Goal: Information Seeking & Learning: Learn about a topic

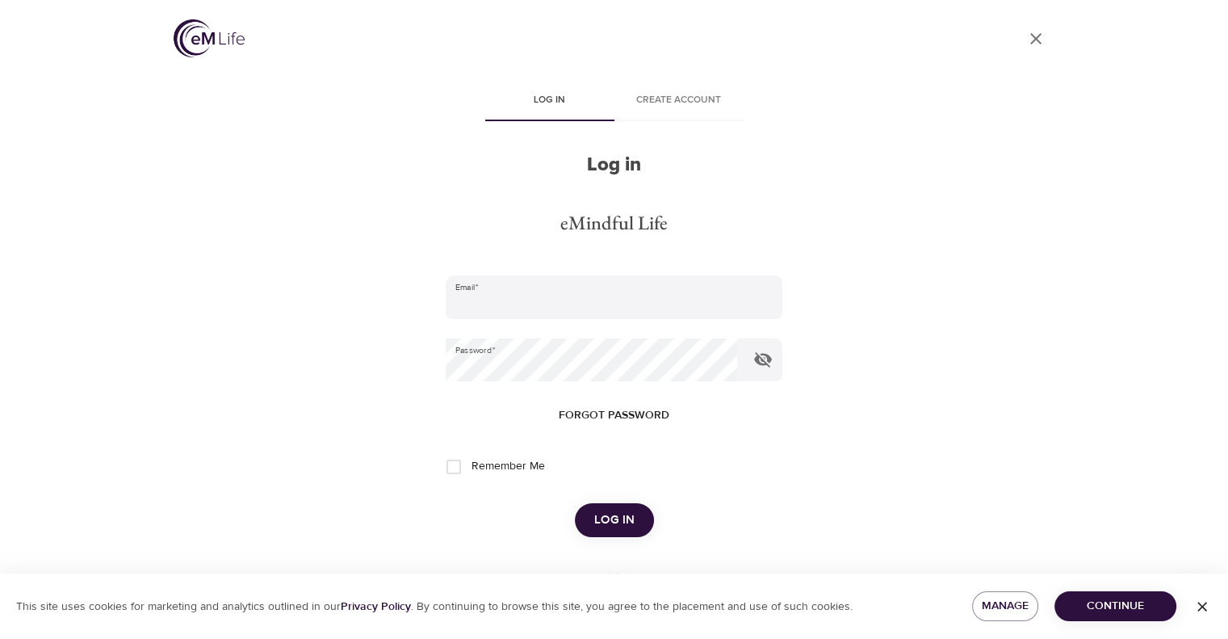
type input "[EMAIL_ADDRESS][DOMAIN_NAME]"
click at [601, 513] on span "Log in" at bounding box center [614, 519] width 40 height 21
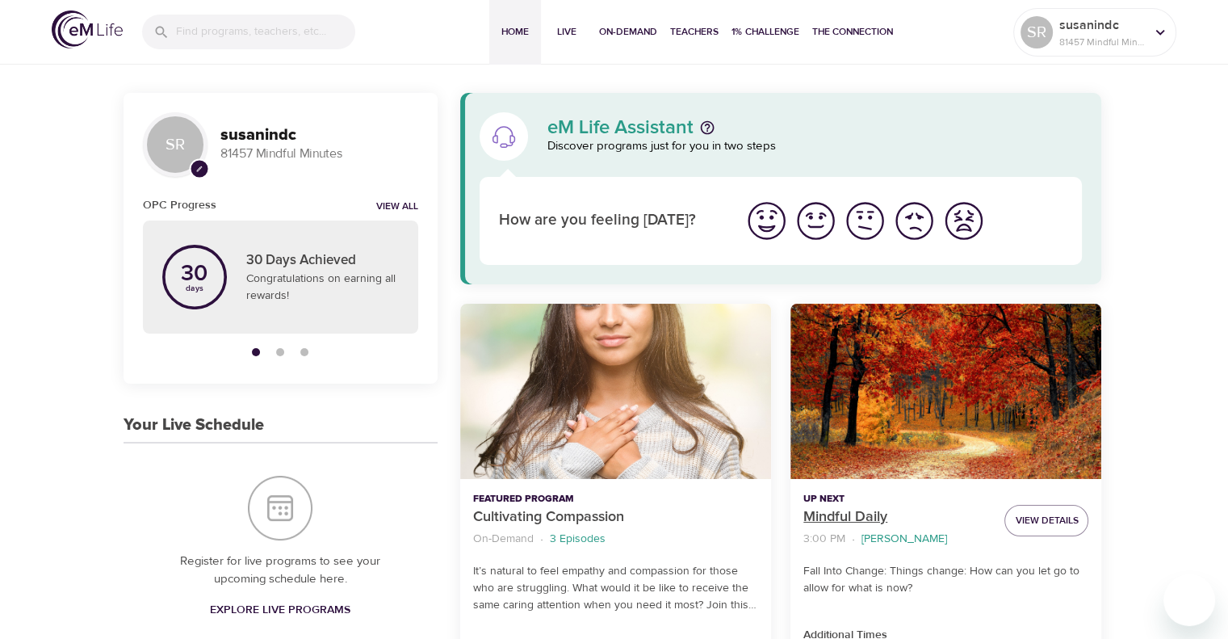
click at [849, 516] on p "Mindful Daily" at bounding box center [897, 517] width 188 height 22
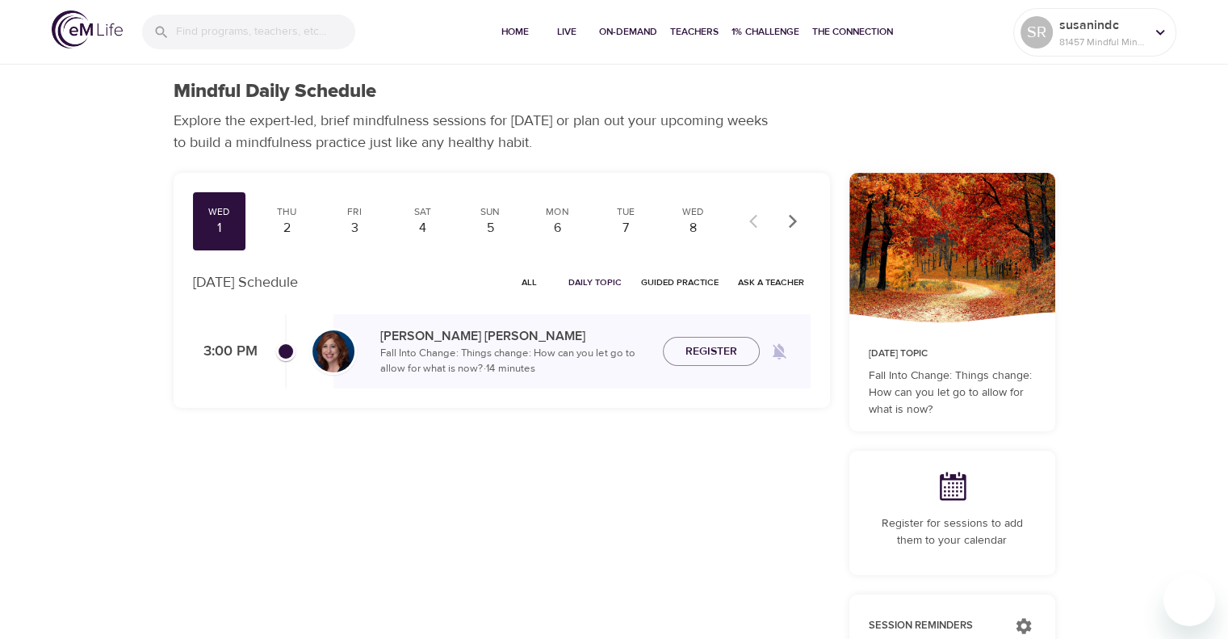
checkbox input "true"
click at [687, 340] on span "Join Now" at bounding box center [711, 332] width 57 height 20
click at [697, 351] on button "Join Now" at bounding box center [711, 341] width 97 height 30
click at [287, 226] on div "2" at bounding box center [286, 228] width 40 height 19
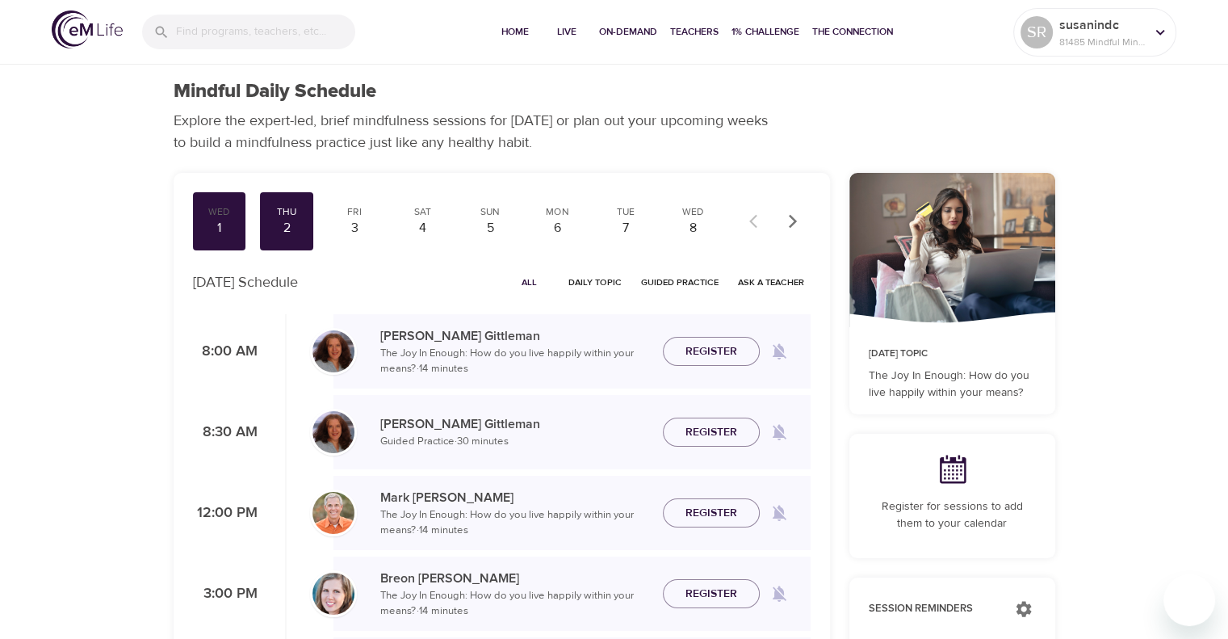
click at [579, 279] on span "Daily Topic" at bounding box center [594, 281] width 53 height 15
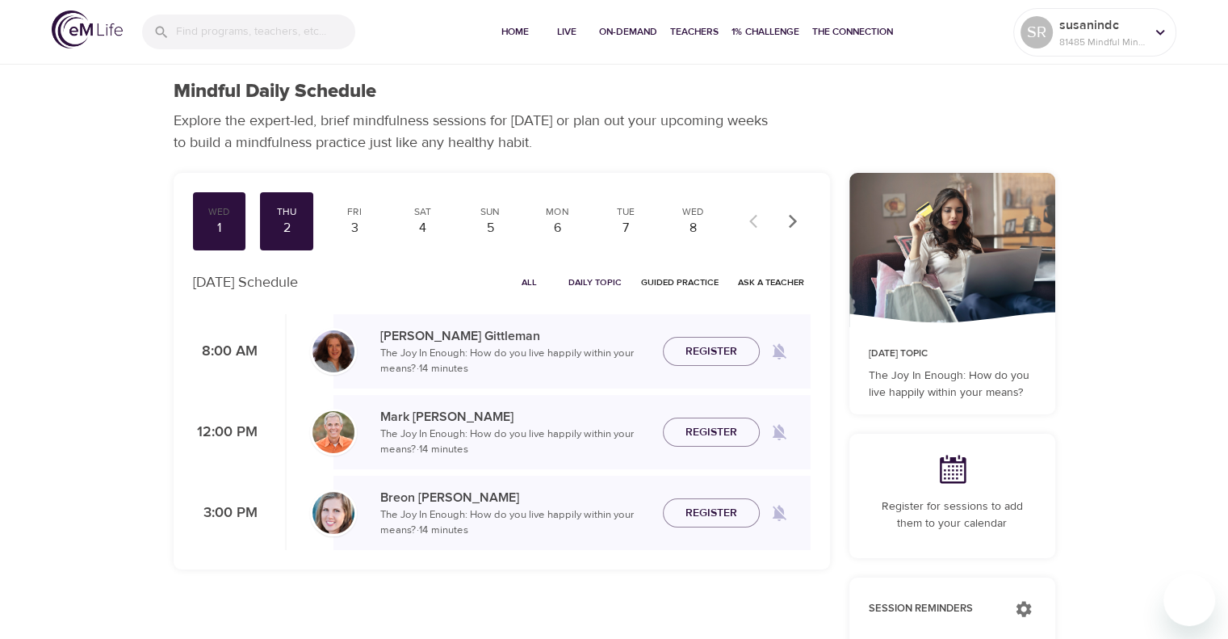
click at [649, 277] on span "Guided Practice" at bounding box center [679, 281] width 77 height 15
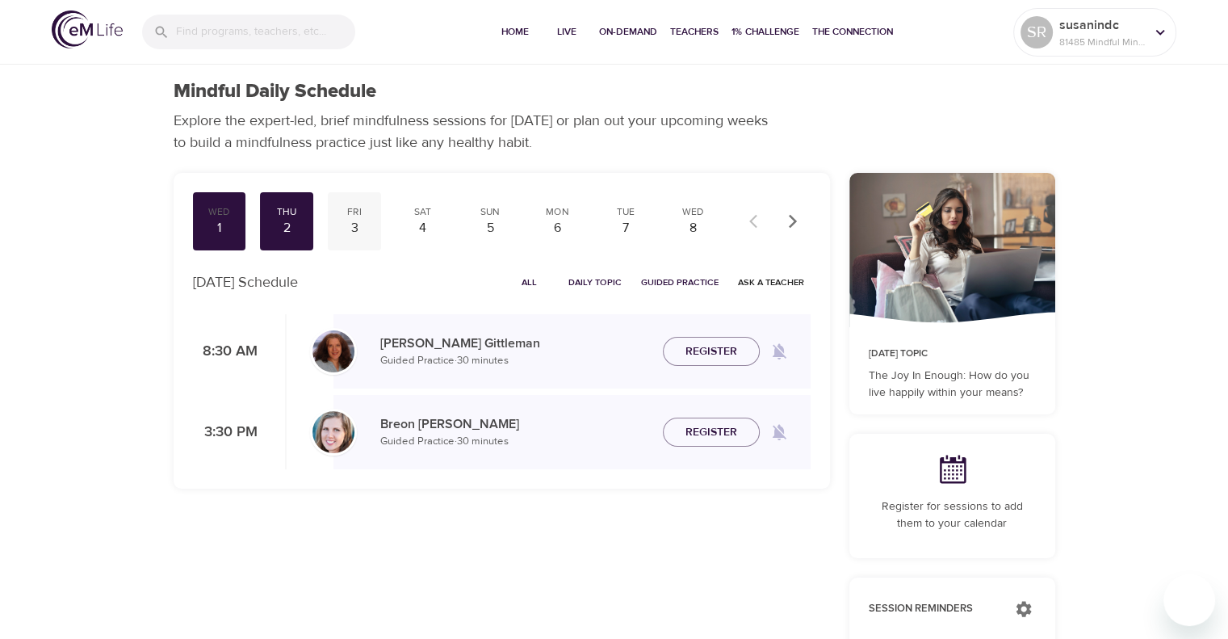
click at [358, 233] on div "3" at bounding box center [354, 228] width 40 height 19
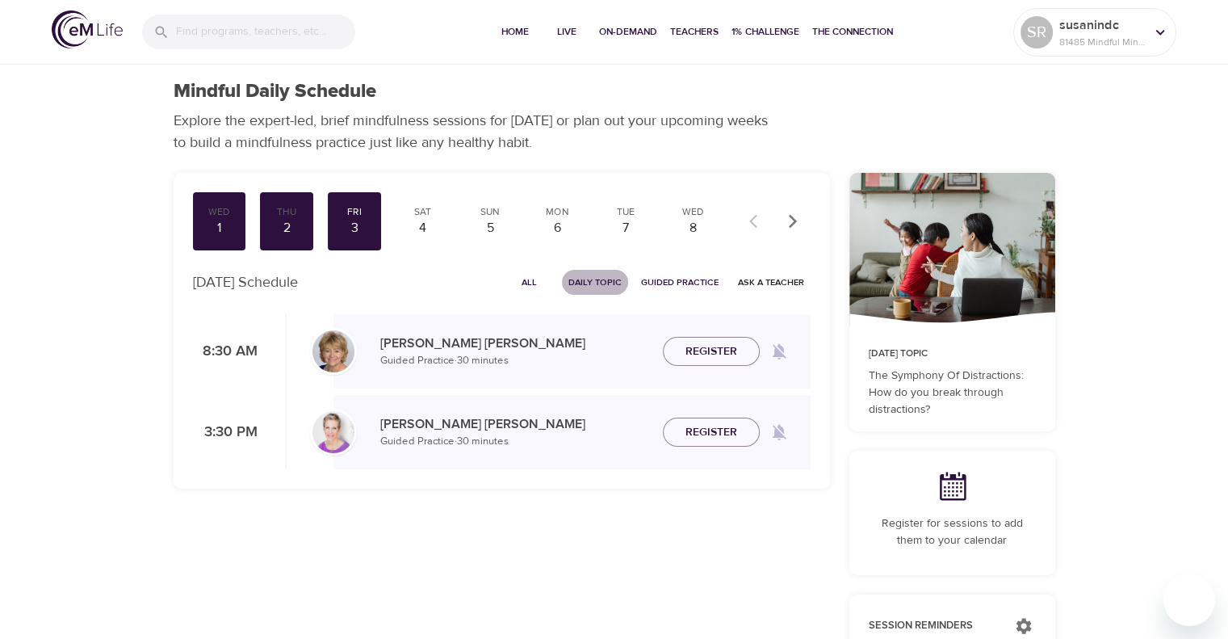
click at [614, 287] on span "Daily Topic" at bounding box center [594, 281] width 53 height 15
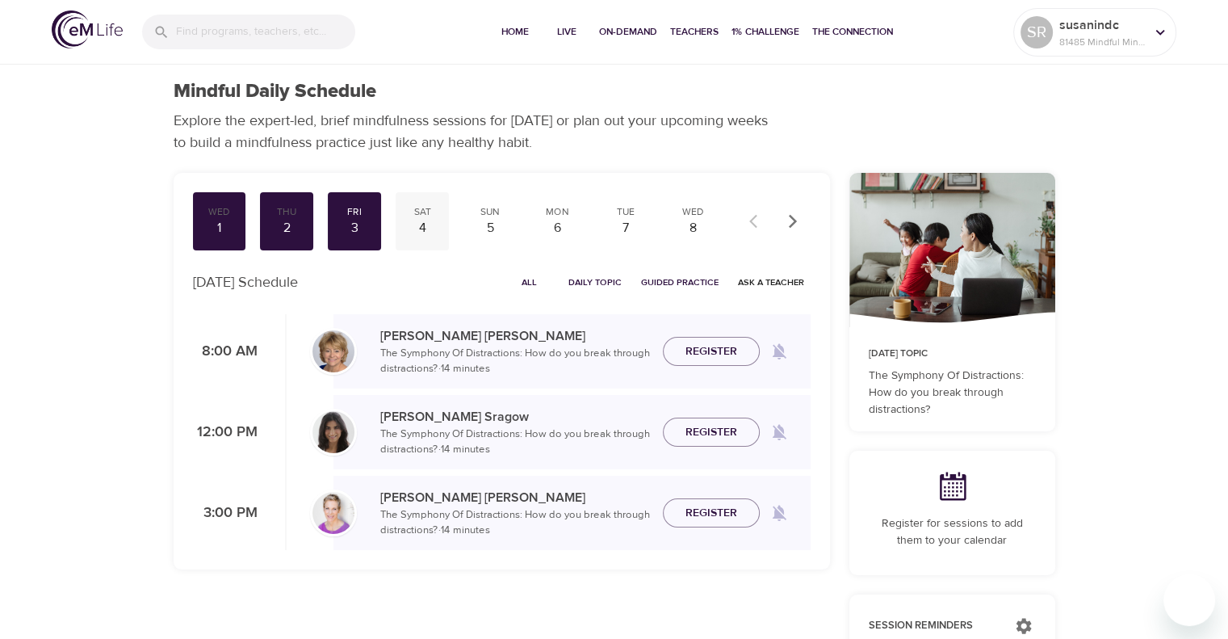
click at [413, 233] on div "4" at bounding box center [422, 228] width 40 height 19
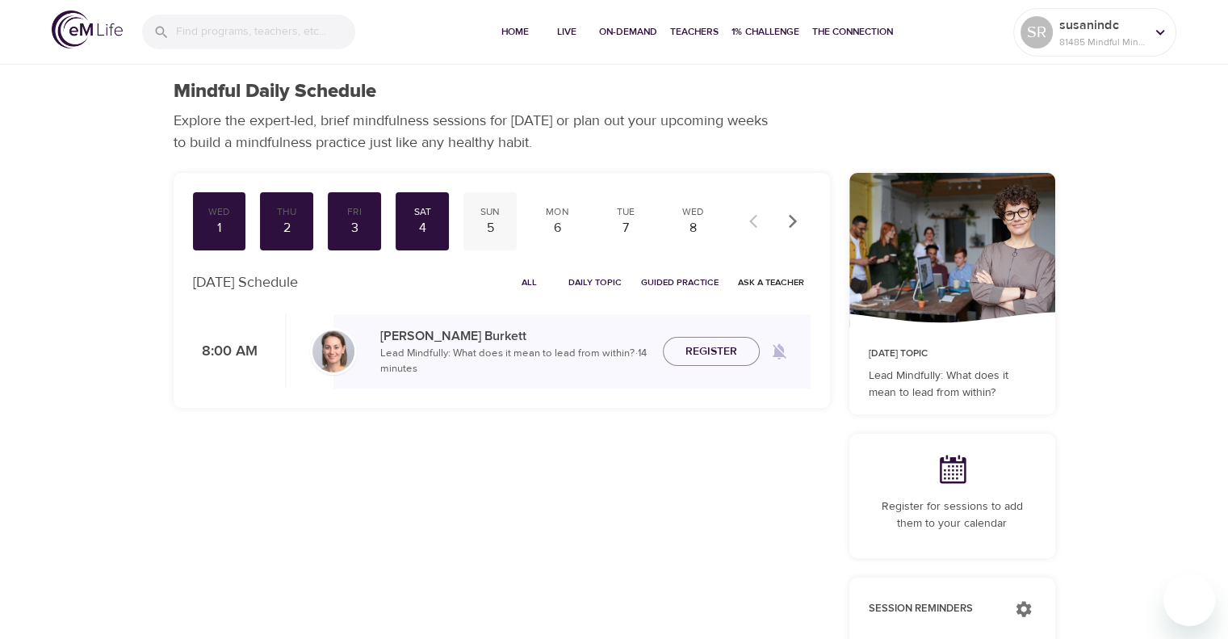
click at [497, 227] on div "5" at bounding box center [490, 228] width 40 height 19
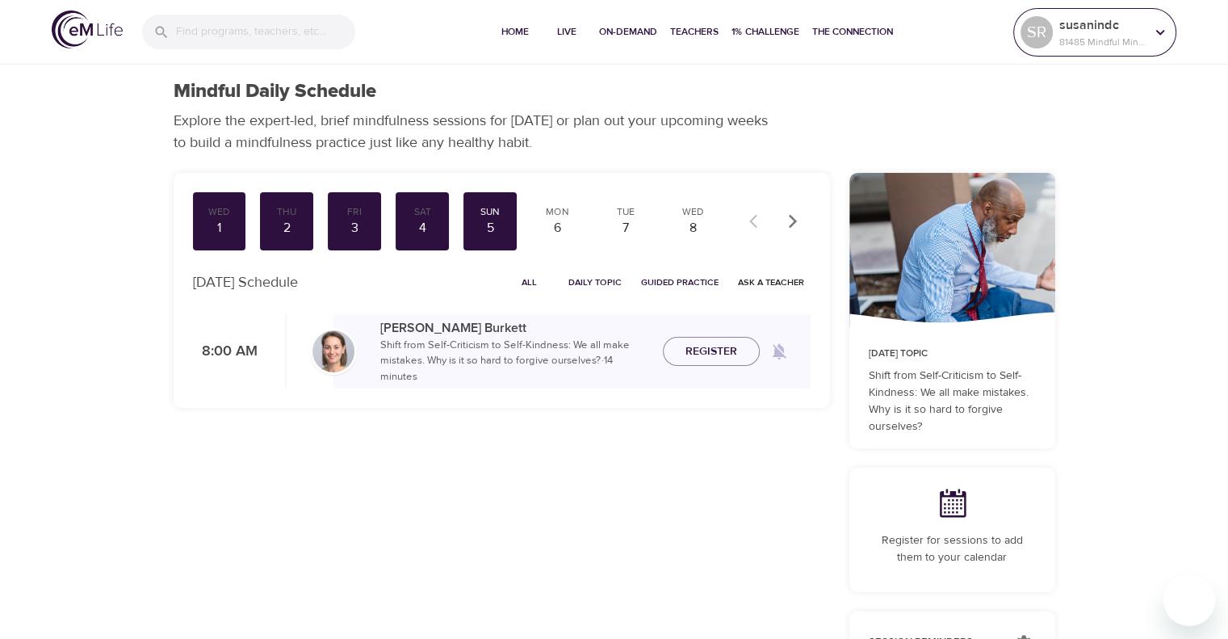
click at [1174, 39] on div "SR susanindc 81485 Mindful Minutes" at bounding box center [1094, 32] width 163 height 48
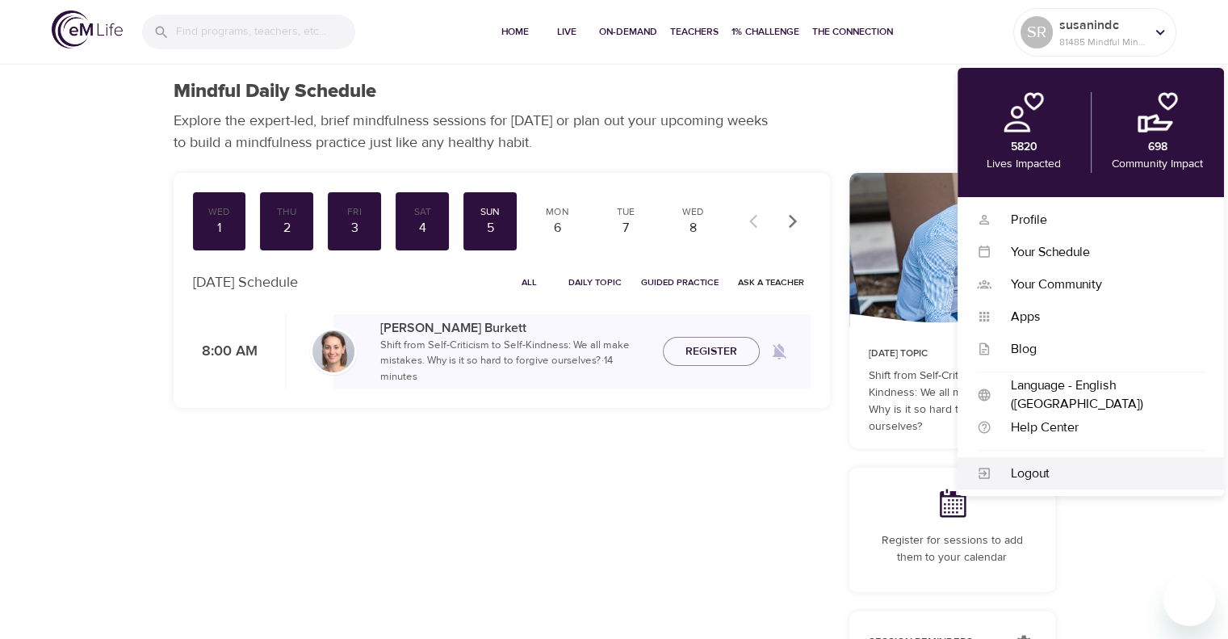
click at [1014, 469] on div "Logout" at bounding box center [1097, 473] width 213 height 19
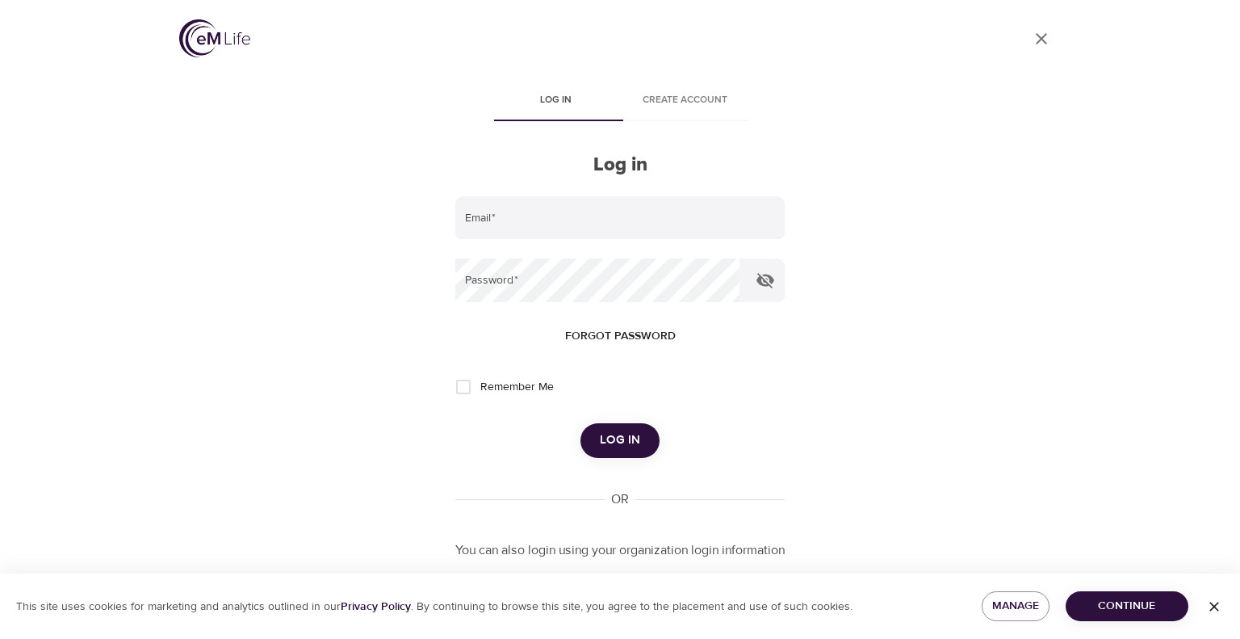
type input "susanandbillryan@yahoo.com"
